Goal: Information Seeking & Learning: Learn about a topic

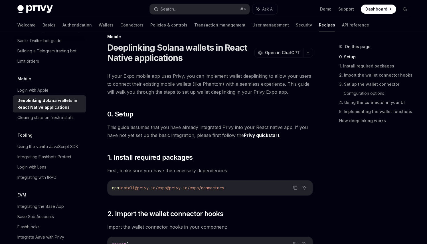
scroll to position [10, 0]
click at [281, 50] on span "Open in ChatGPT" at bounding box center [282, 53] width 35 height 6
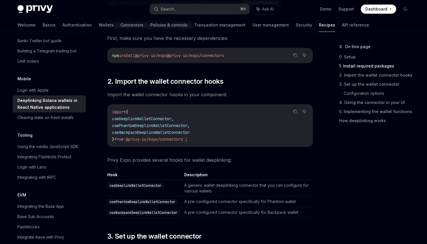
scroll to position [143, 0]
click at [213, 96] on span "Import the wallet connector hooks in your component:" at bounding box center [210, 94] width 206 height 8
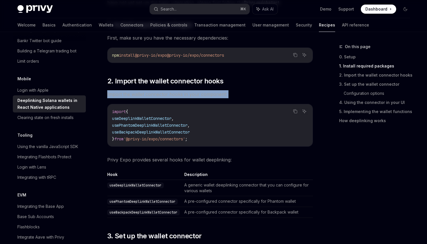
click at [208, 95] on span "Import the wallet connector hooks in your component:" at bounding box center [210, 94] width 206 height 8
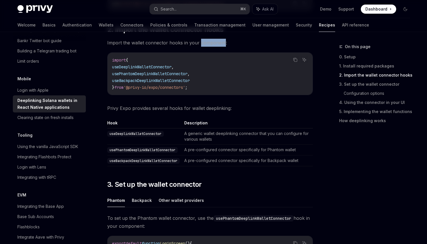
scroll to position [195, 0]
click at [181, 110] on span "Privy Expo provides several hooks for wallet deeplinking:" at bounding box center [210, 108] width 206 height 8
click at [200, 136] on td "A generic wallet deeplinking connector that you can configure for various walle…" at bounding box center [247, 136] width 131 height 16
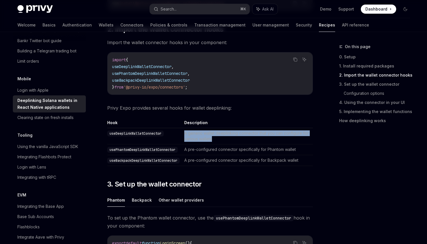
click at [200, 136] on td "A generic wallet deeplinking connector that you can configure for various walle…" at bounding box center [247, 136] width 131 height 16
click at [199, 139] on td "A generic wallet deeplinking connector that you can configure for various walle…" at bounding box center [247, 136] width 131 height 16
drag, startPoint x: 199, startPoint y: 139, endPoint x: 203, endPoint y: 139, distance: 4.0
click at [203, 139] on td "A generic wallet deeplinking connector that you can configure for various walle…" at bounding box center [247, 136] width 131 height 16
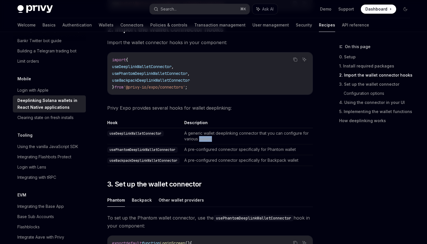
click at [203, 139] on td "A generic wallet deeplinking connector that you can configure for various walle…" at bounding box center [247, 136] width 131 height 16
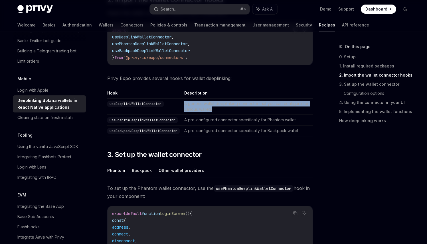
scroll to position [225, 0]
click at [220, 120] on td "A pre-configured connector specifically for Phantom wallet" at bounding box center [247, 120] width 131 height 11
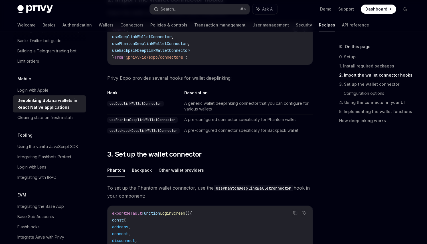
click at [220, 120] on td "A pre-configured connector specifically for Phantom wallet" at bounding box center [247, 120] width 131 height 11
click at [165, 121] on code "usePhantomDeeplinkWalletConnector" at bounding box center [142, 120] width 70 height 6
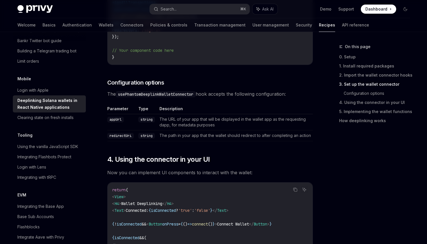
scroll to position [493, 0]
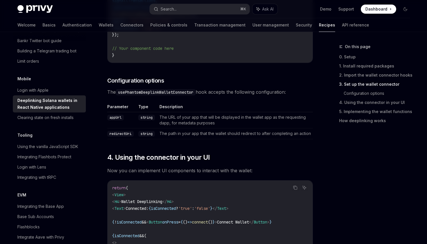
click at [264, 92] on span "The usePhantomDeeplinkWalletConnector hook accepts the following configuration:" at bounding box center [210, 92] width 206 height 8
click at [203, 116] on td "The URL of your app that will be displayed in the wallet app as the requesting …" at bounding box center [235, 120] width 156 height 16
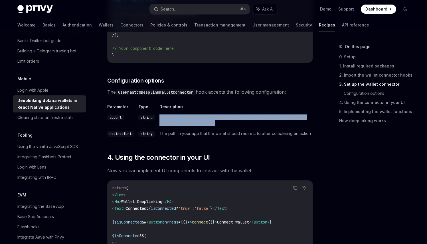
click at [203, 116] on td "The URL of your app that will be displayed in the wallet app as the requesting …" at bounding box center [235, 120] width 156 height 16
click at [201, 121] on td "The URL of your app that will be displayed in the wallet app as the requesting …" at bounding box center [235, 120] width 156 height 16
drag, startPoint x: 201, startPoint y: 121, endPoint x: 163, endPoint y: 118, distance: 38.9
click at [163, 118] on td "The URL of your app that will be displayed in the wallet app as the requesting …" at bounding box center [235, 120] width 156 height 16
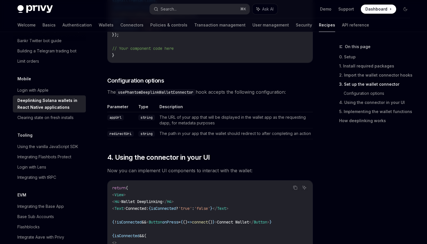
click at [123, 91] on code "usePhantomDeeplinkWalletConnector" at bounding box center [156, 92] width 80 height 6
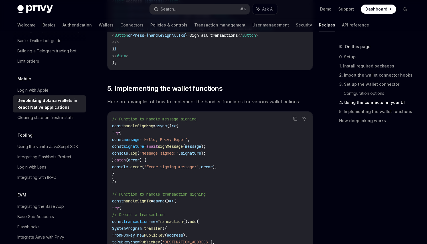
scroll to position [743, 0]
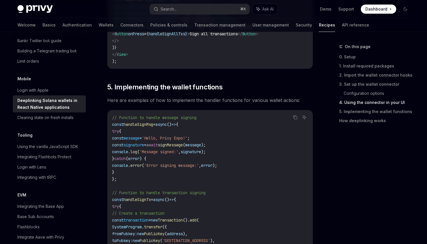
click at [143, 103] on span "Here are examples of how to implement the handler functions for various wallet …" at bounding box center [210, 100] width 206 height 8
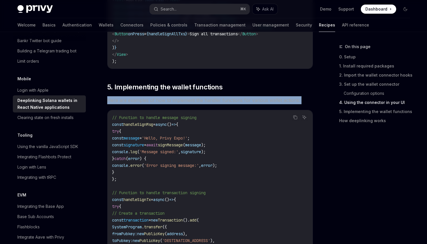
click at [143, 103] on span "Here are examples of how to implement the handler functions for various wallet …" at bounding box center [210, 100] width 206 height 8
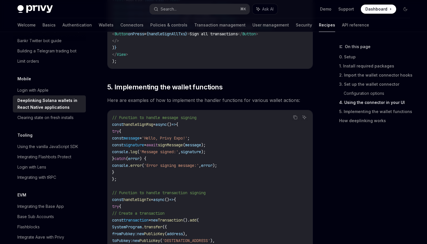
click at [143, 103] on span "Here are examples of how to implement the handler functions for various wallet …" at bounding box center [210, 100] width 206 height 8
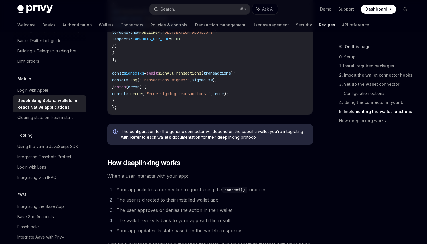
scroll to position [1256, 0]
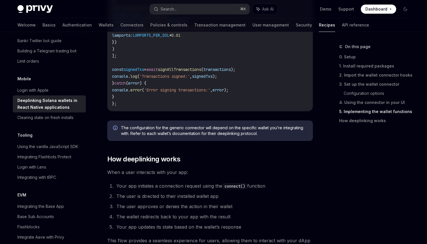
click at [173, 131] on span "The configuration for the generic connector will depend on the specific wallet …" at bounding box center [214, 130] width 186 height 11
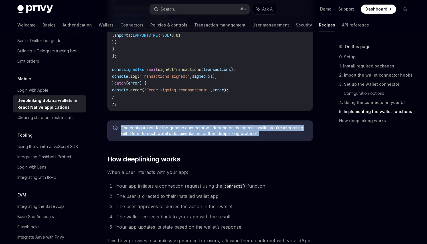
click at [167, 137] on span "The configuration for the generic connector will depend on the specific wallet …" at bounding box center [214, 130] width 186 height 11
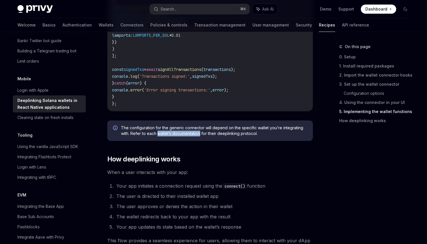
drag, startPoint x: 167, startPoint y: 137, endPoint x: 184, endPoint y: 137, distance: 17.4
click at [184, 137] on span "The configuration for the generic connector will depend on the specific wallet …" at bounding box center [214, 130] width 186 height 11
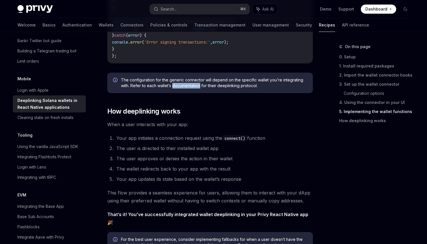
scroll to position [1305, 0]
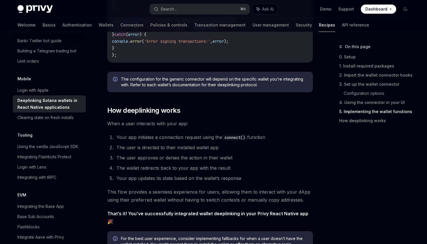
click at [161, 140] on li "Your app initiates a connection request using the connect() function" at bounding box center [214, 137] width 198 height 8
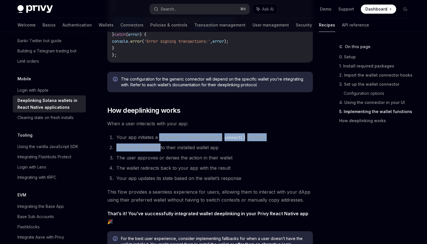
drag, startPoint x: 161, startPoint y: 140, endPoint x: 158, endPoint y: 147, distance: 7.4
click at [158, 147] on ol "Your app initiates a connection request using the connect() function The user i…" at bounding box center [210, 157] width 206 height 49
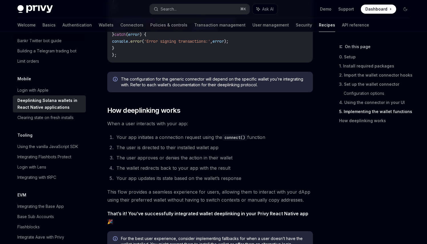
click at [151, 161] on li "The user approves or denies the action in their wallet" at bounding box center [214, 158] width 198 height 8
click at [148, 170] on li "The wallet redirects back to your app with the result" at bounding box center [214, 168] width 198 height 8
click at [148, 178] on li "Your app updates its state based on the wallet’s response" at bounding box center [214, 179] width 198 height 8
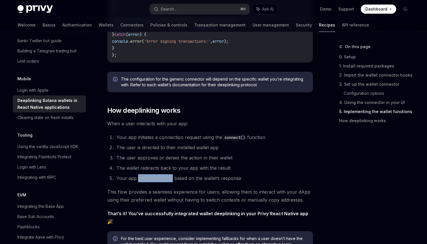
drag, startPoint x: 148, startPoint y: 178, endPoint x: 163, endPoint y: 179, distance: 15.4
click at [163, 179] on li "Your app updates its state based on the wallet’s response" at bounding box center [214, 179] width 198 height 8
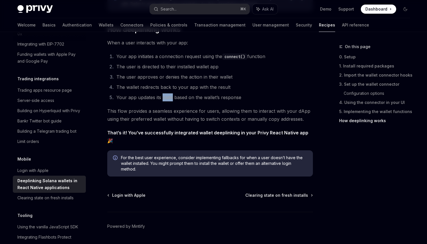
scroll to position [589, 0]
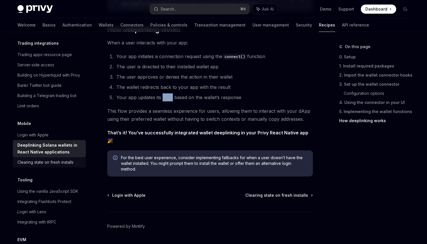
click at [42, 166] on div "Clearing state on fresh installs" at bounding box center [45, 162] width 56 height 7
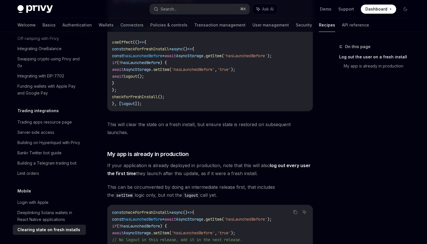
scroll to position [510, 0]
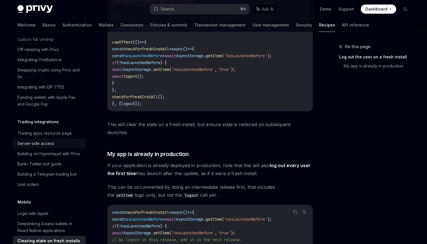
click at [33, 147] on div "Server-side access" at bounding box center [35, 143] width 37 height 7
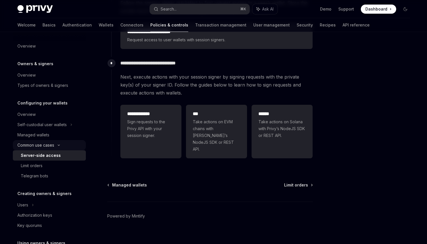
scroll to position [172, 0]
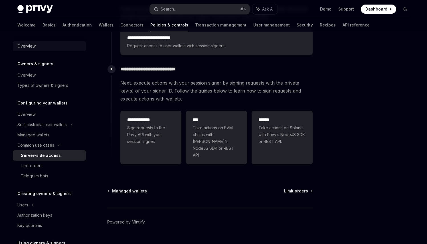
click at [30, 48] on div "Overview" at bounding box center [26, 46] width 18 height 7
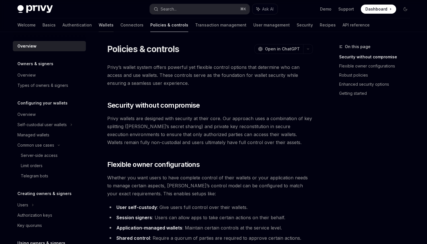
click at [99, 28] on link "Wallets" at bounding box center [106, 25] width 15 height 14
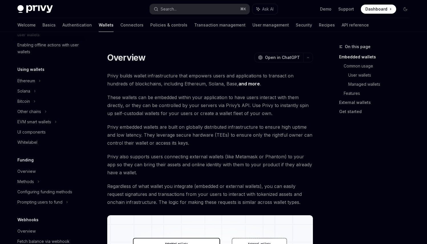
scroll to position [113, 0]
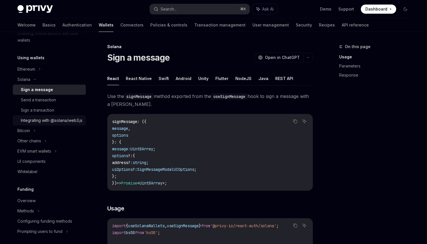
scroll to position [124, 0]
click at [62, 123] on div "Integrating with @solana/web3.js" at bounding box center [52, 119] width 62 height 7
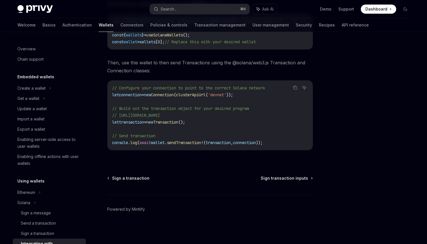
click at [30, 11] on img at bounding box center [34, 9] width 35 height 8
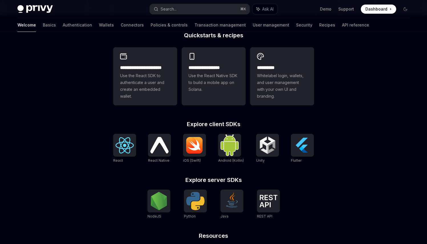
scroll to position [149, 0]
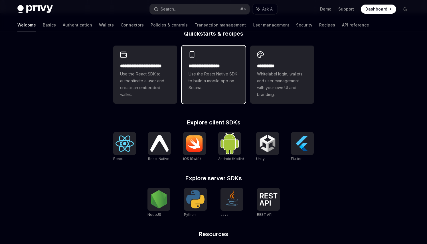
click at [220, 64] on h2 "**********" at bounding box center [214, 66] width 50 height 7
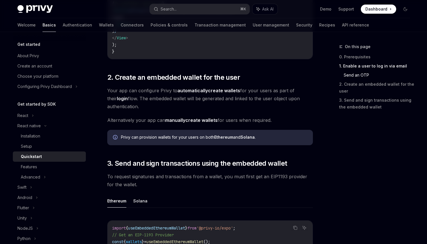
scroll to position [531, 0]
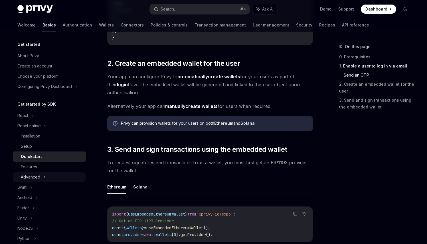
click at [51, 175] on div "Advanced" at bounding box center [49, 177] width 73 height 10
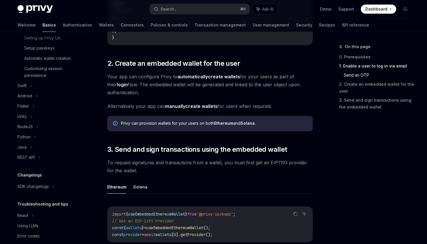
scroll to position [191, 0]
click at [39, 8] on img at bounding box center [34, 9] width 35 height 8
type textarea "*"
